Goal: Information Seeking & Learning: Learn about a topic

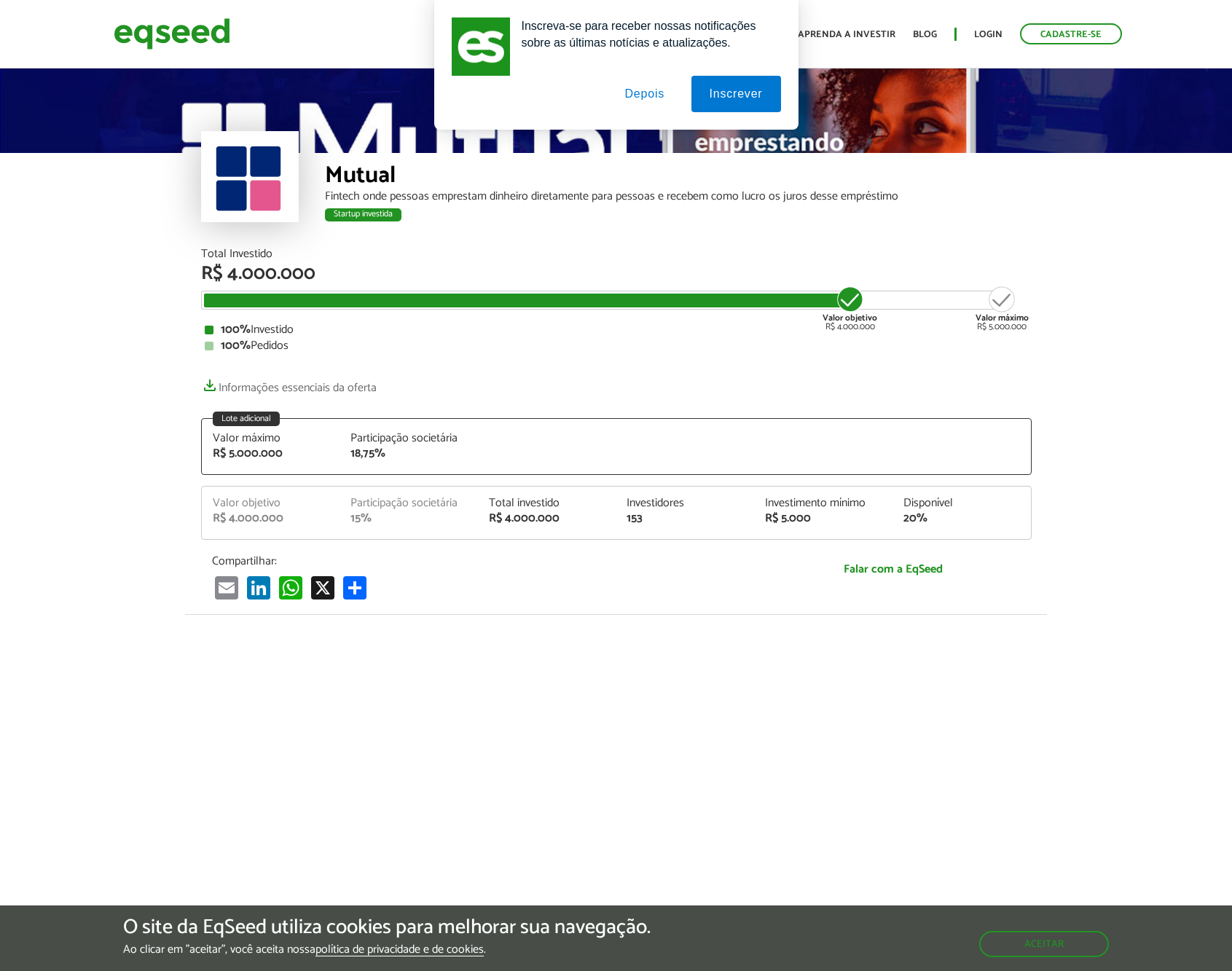
click at [665, 99] on button "Depois" at bounding box center [645, 94] width 76 height 36
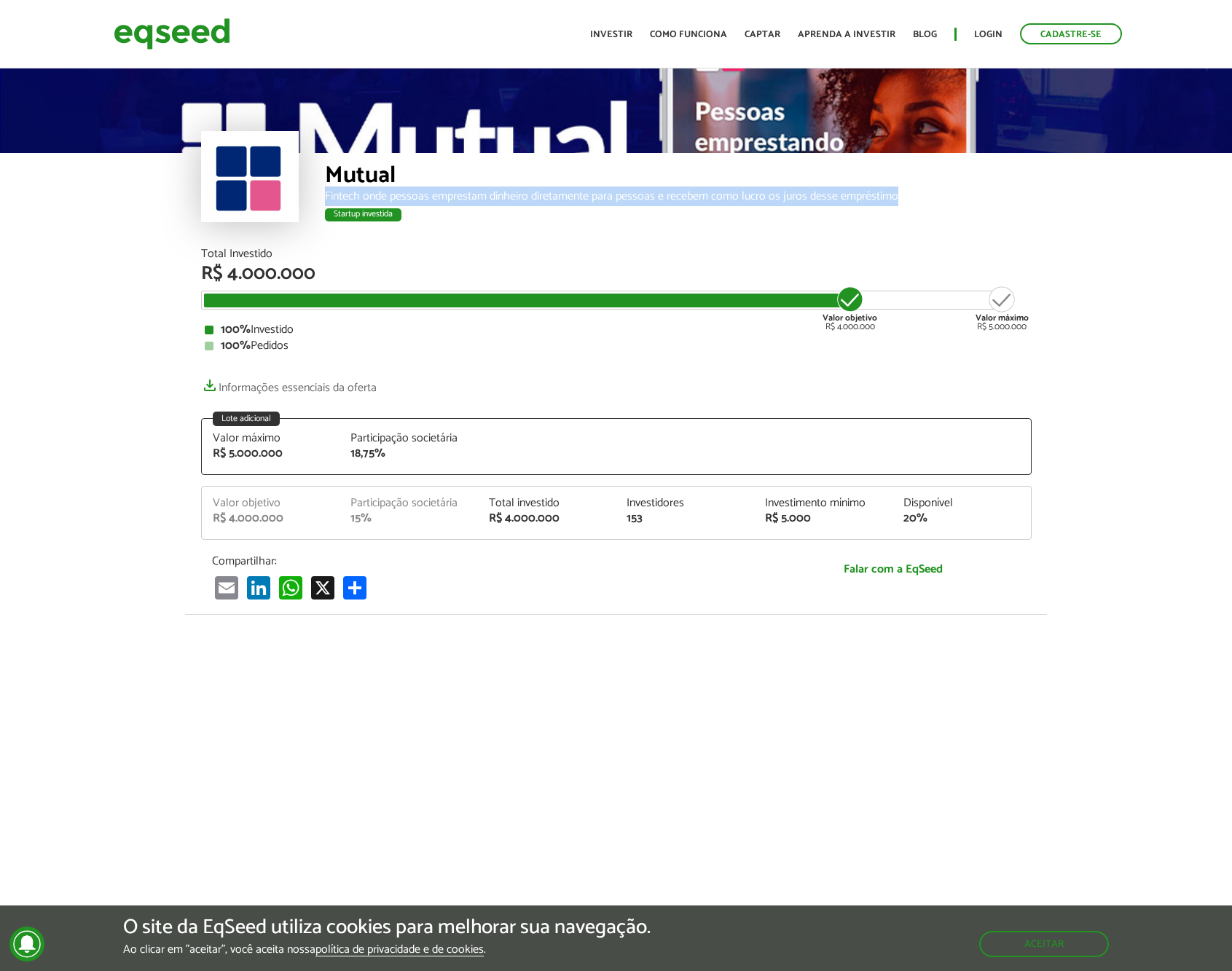
drag, startPoint x: 321, startPoint y: 198, endPoint x: 979, endPoint y: 197, distance: 658.0
click at [979, 197] on div "Mutual Fintech onde pessoas emprestam dinheiro diretamente para pessoas e receb…" at bounding box center [616, 200] width 830 height 95
copy div "Fintech onde pessoas emprestam dinheiro diretamente para pessoas e recebem como…"
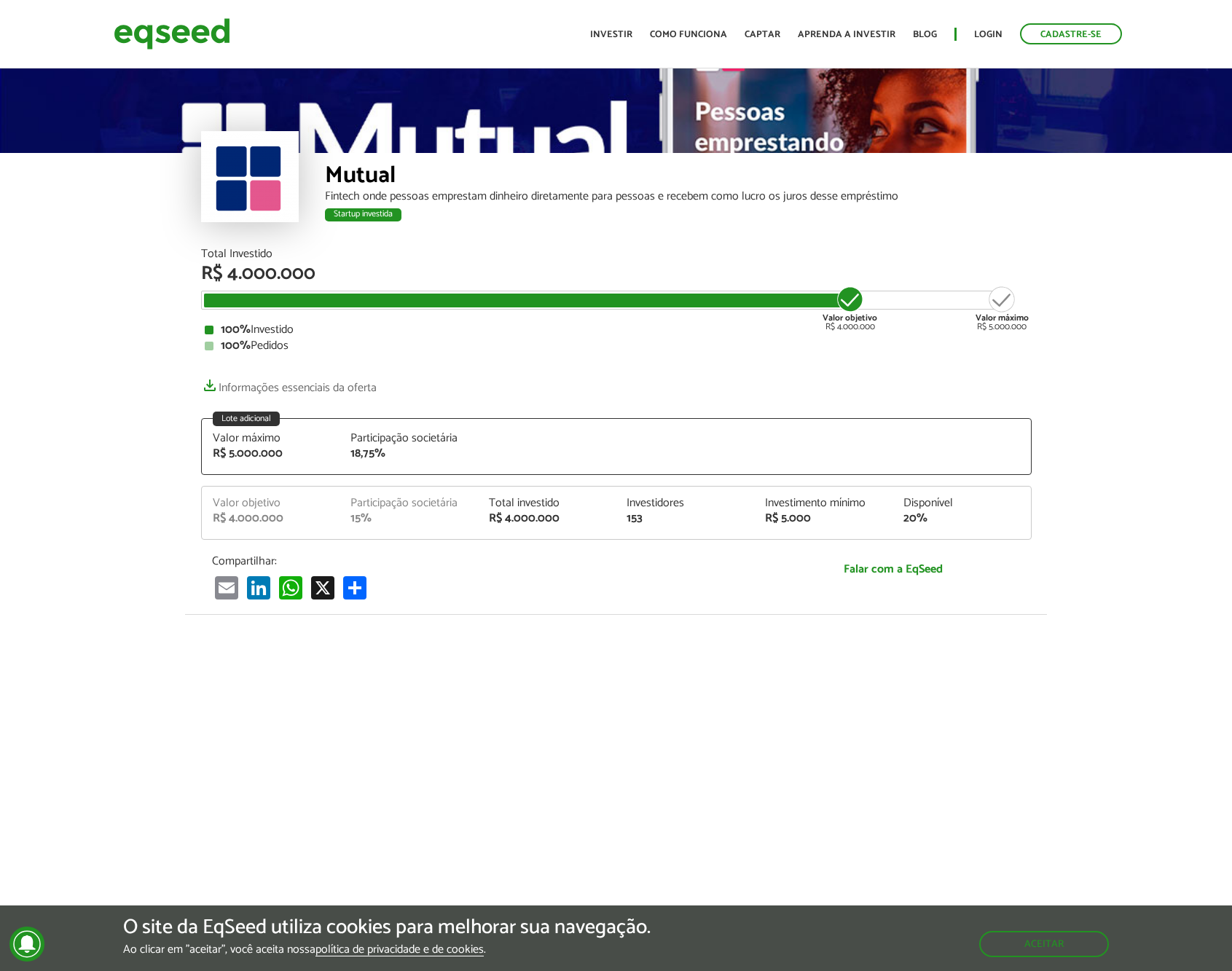
click at [814, 226] on div "Mutual Fintech onde pessoas emprestam dinheiro diretamente para pessoas e receb…" at bounding box center [678, 200] width 707 height 95
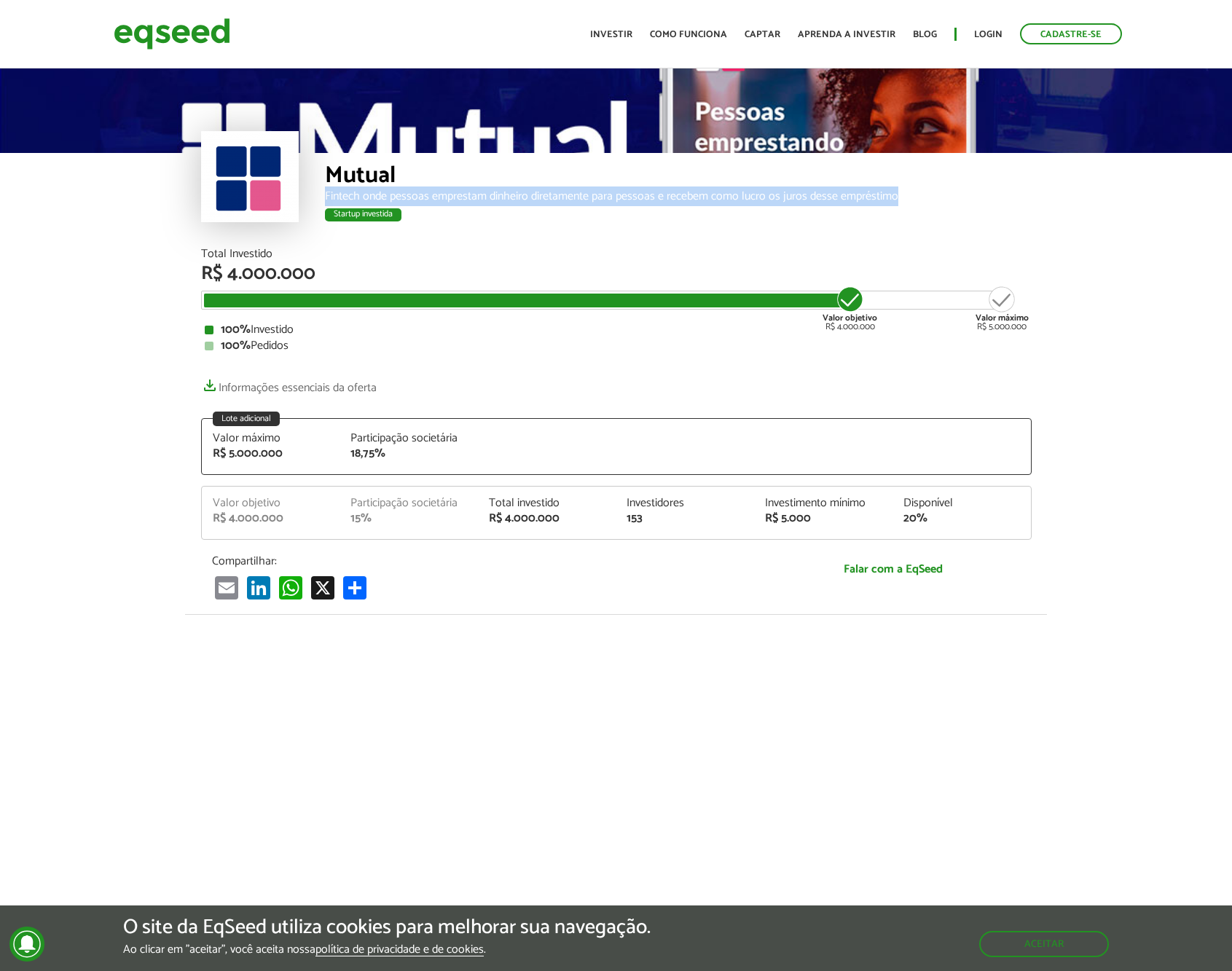
drag, startPoint x: 901, startPoint y: 195, endPoint x: 323, endPoint y: 194, distance: 578.0
click at [323, 194] on div "Mutual Fintech onde pessoas emprestam dinheiro diretamente para pessoas e receb…" at bounding box center [616, 200] width 830 height 95
copy div "Fintech onde pessoas emprestam dinheiro diretamente para pessoas e recebem como…"
